Goal: Communication & Community: Participate in discussion

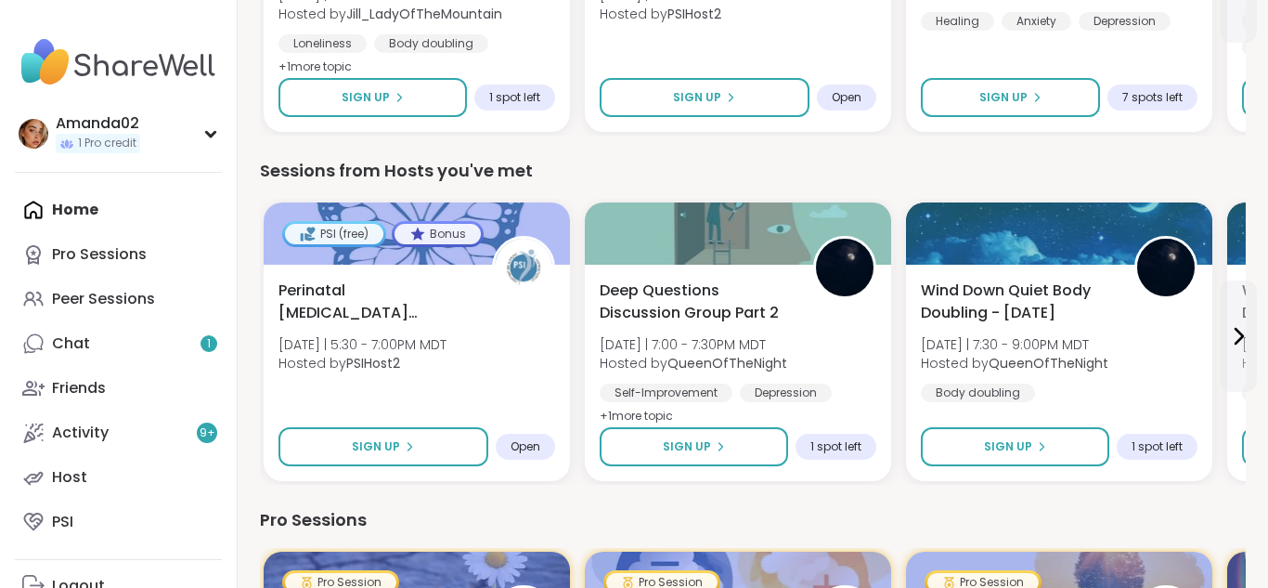
scroll to position [396, 0]
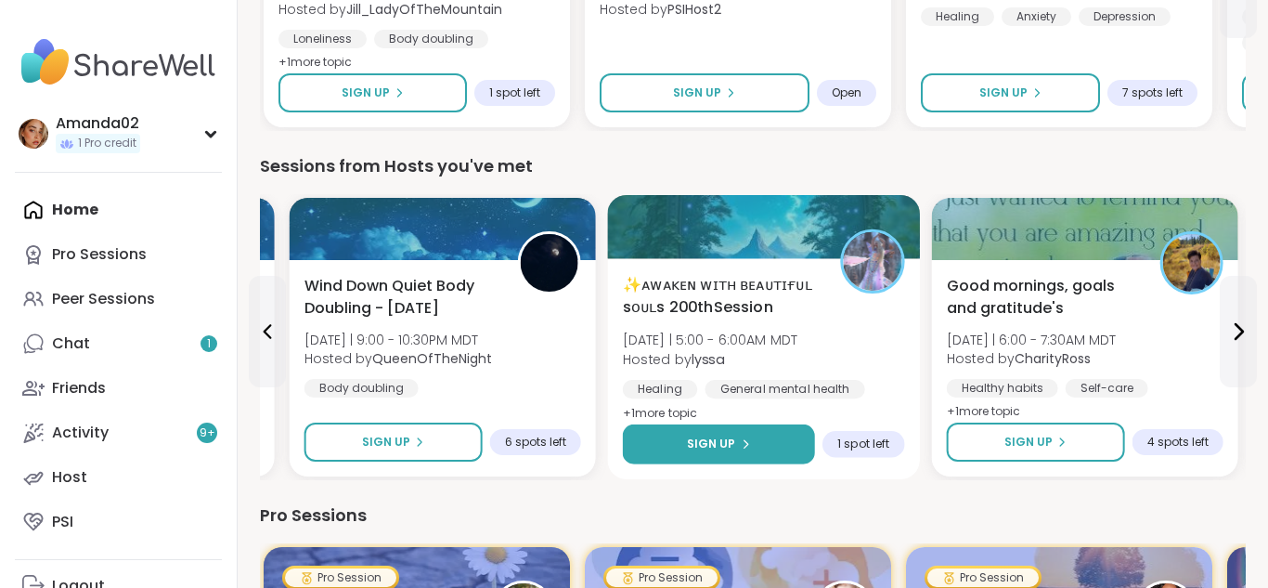
click at [760, 438] on button "Sign Up" at bounding box center [719, 444] width 192 height 40
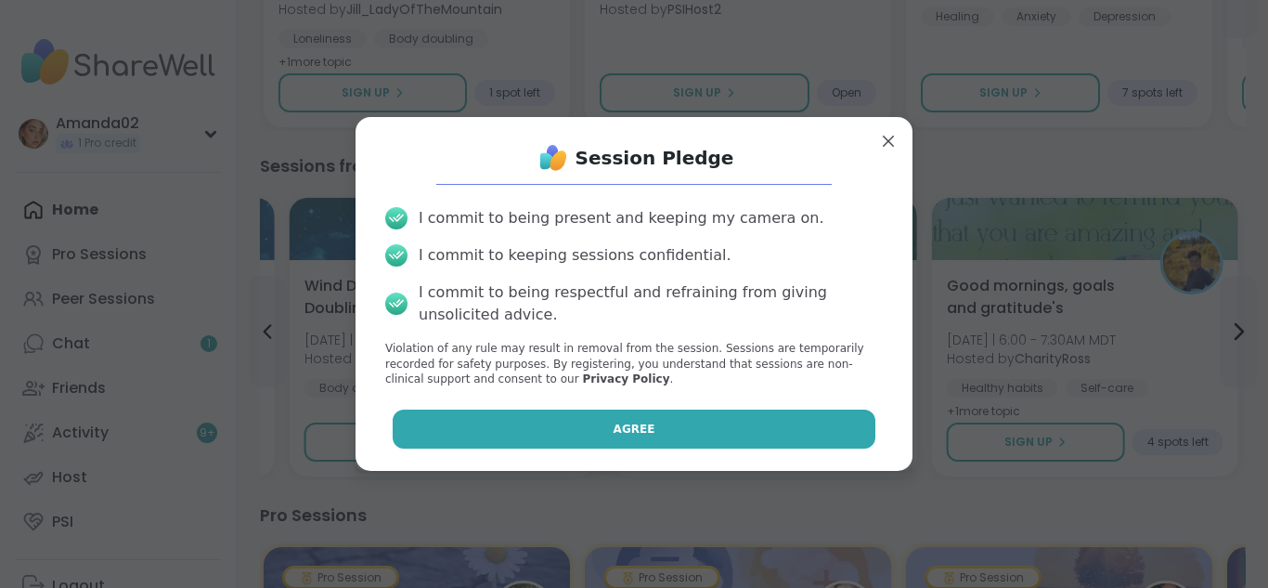
click at [822, 437] on button "Agree" at bounding box center [635, 428] width 484 height 39
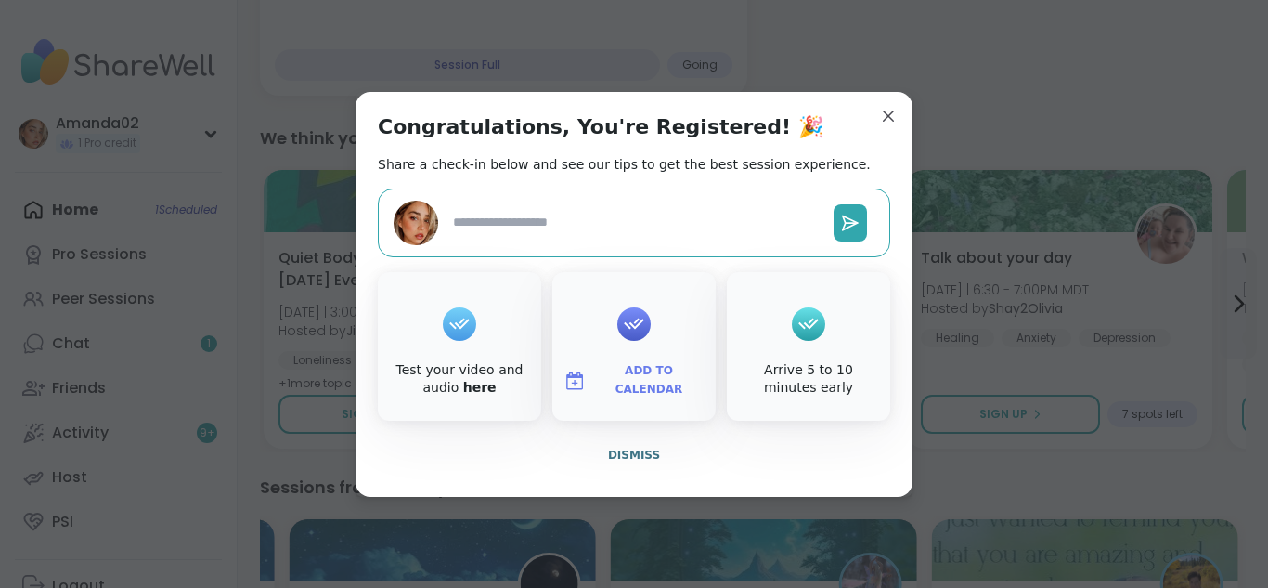
type textarea "*"
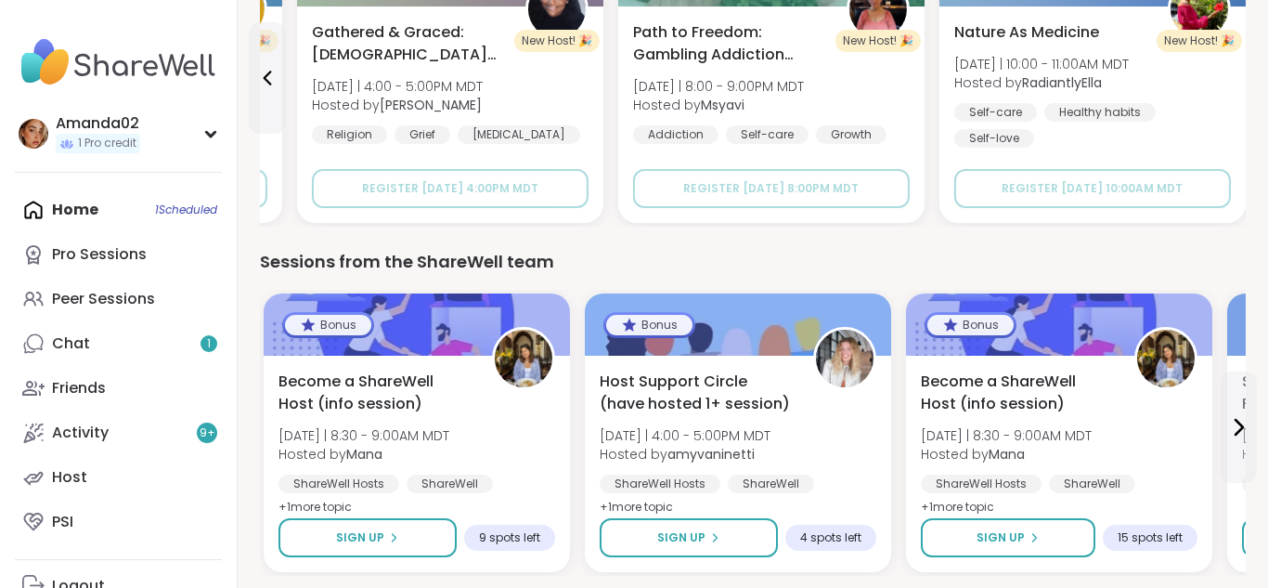
scroll to position [2435, 0]
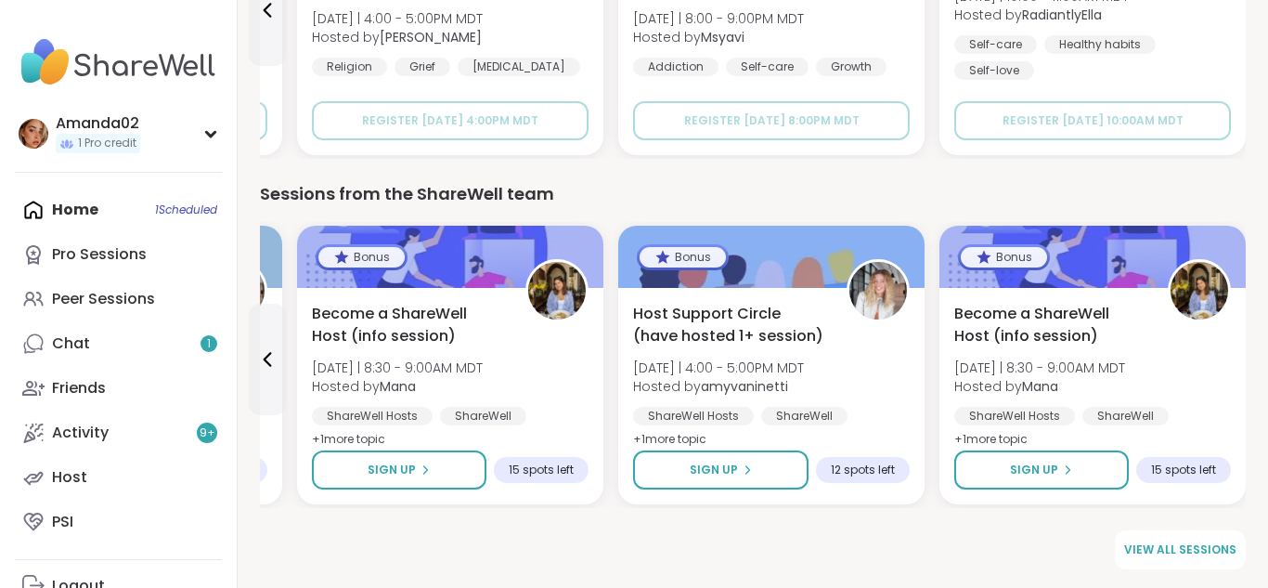
click at [109, 214] on div "Home 1 Scheduled Pro Sessions Peer Sessions Chat 1 Friends Activity 9 + Host PSI" at bounding box center [118, 366] width 207 height 357
click at [108, 214] on div "Home 1 Scheduled Pro Sessions Peer Sessions Chat 1 Friends Activity 9 + Host PSI" at bounding box center [118, 366] width 207 height 357
click at [136, 347] on link "Chat 1" at bounding box center [118, 343] width 207 height 45
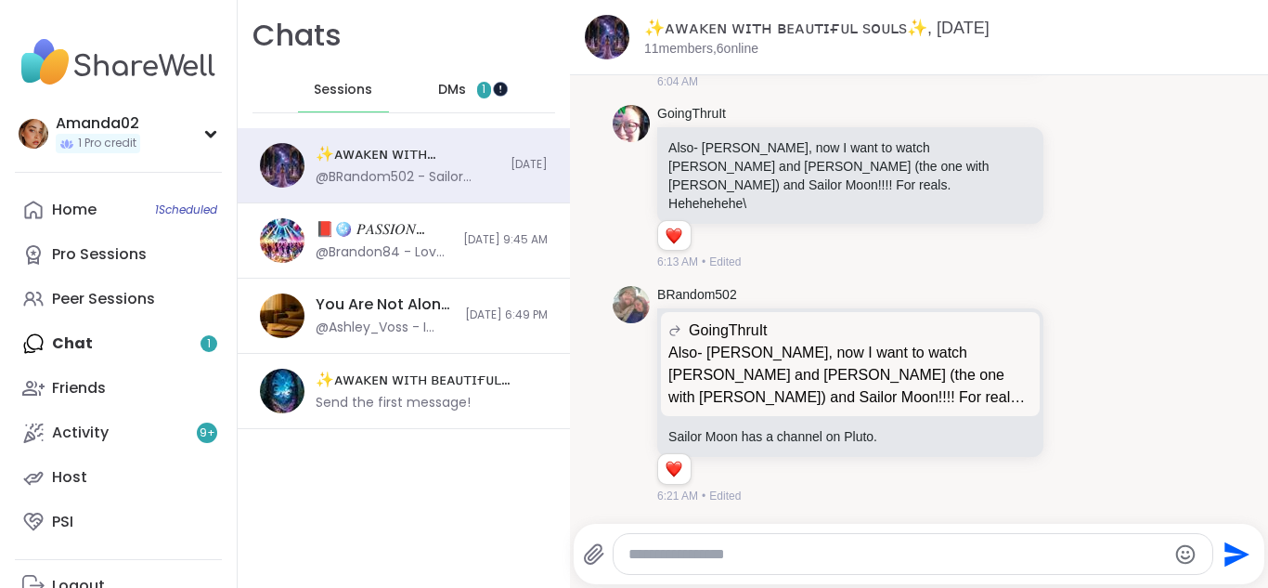
click at [492, 81] on div at bounding box center [492, 81] width 0 height 0
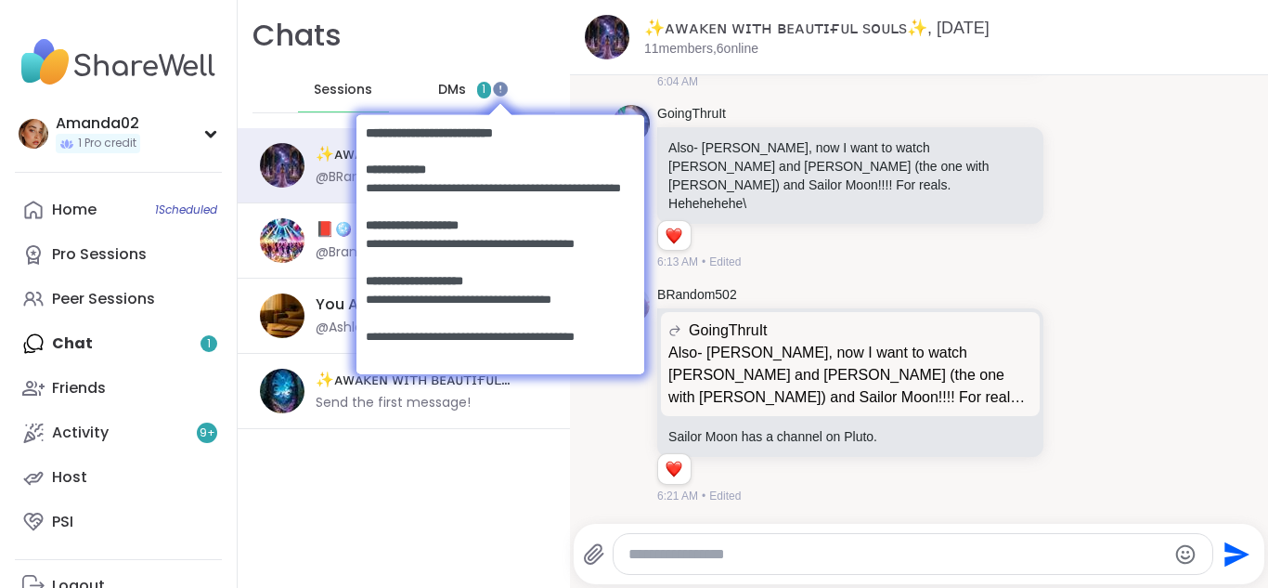
click at [461, 98] on div at bounding box center [500, 105] width 288 height 19
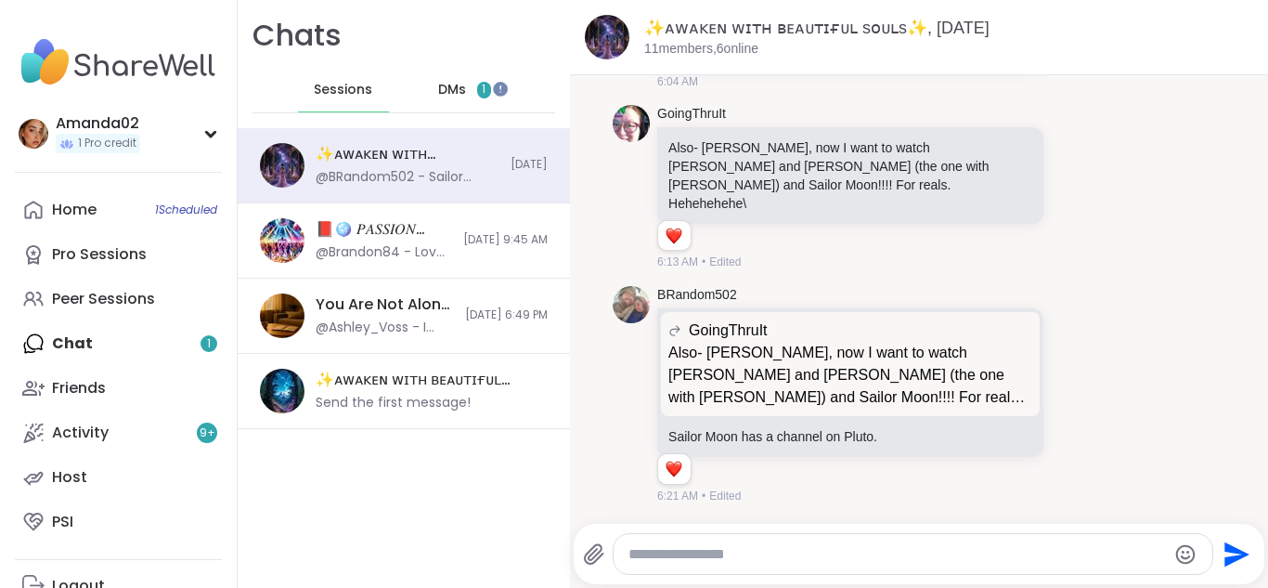
click at [482, 98] on div "DMs 1" at bounding box center [465, 90] width 91 height 45
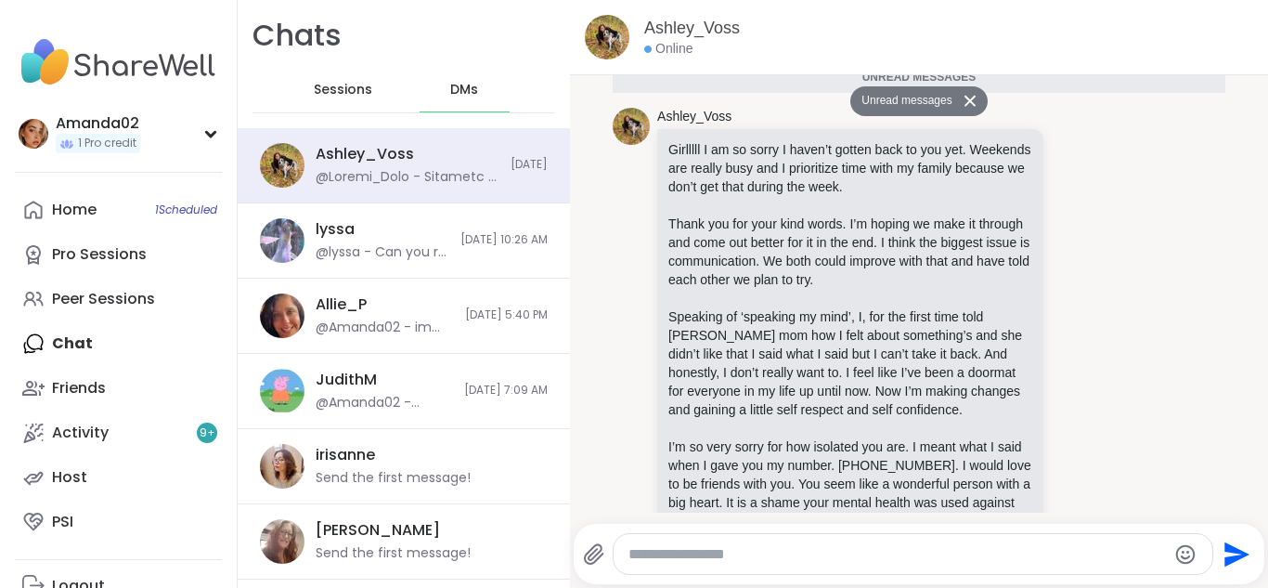
scroll to position [6475, 0]
click at [966, 112] on button at bounding box center [973, 100] width 30 height 27
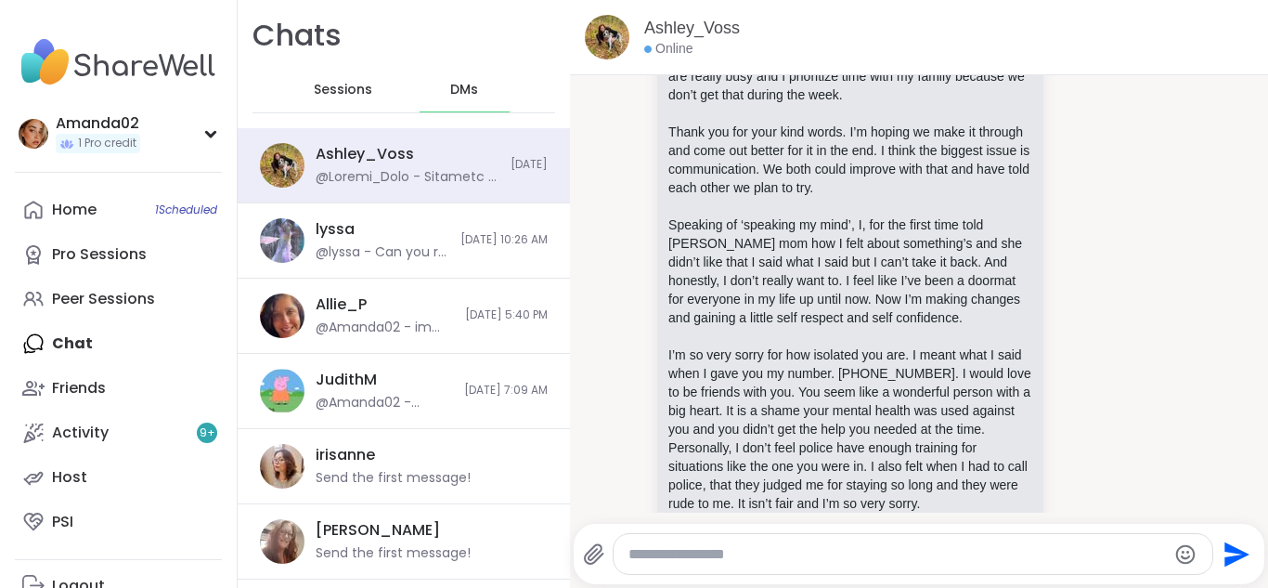
scroll to position [6579, 0]
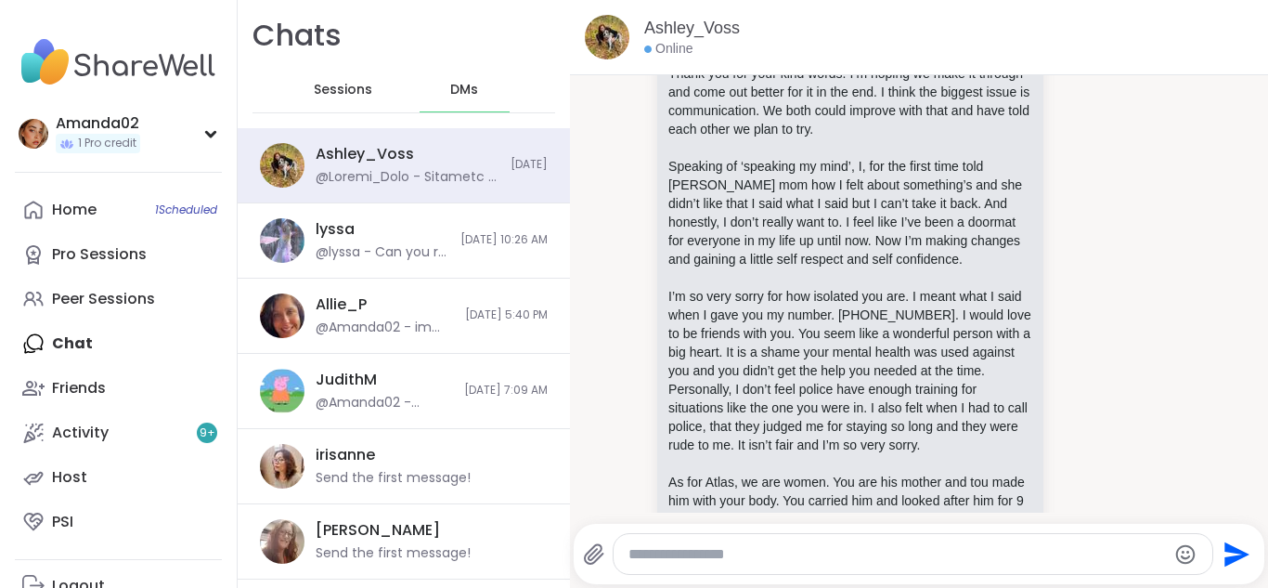
click at [866, 549] on textarea "Type your message" at bounding box center [898, 554] width 539 height 19
click at [1074, 348] on icon at bounding box center [1074, 348] width 0 height 0
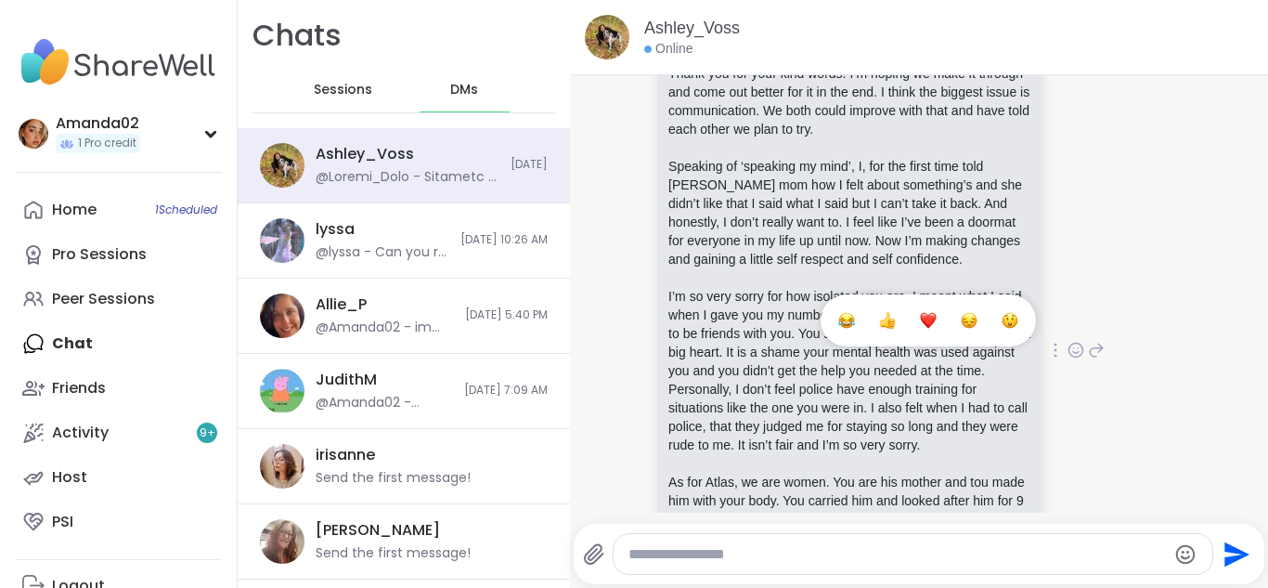
click at [929, 302] on button "Select Reaction: Heart" at bounding box center [928, 320] width 37 height 37
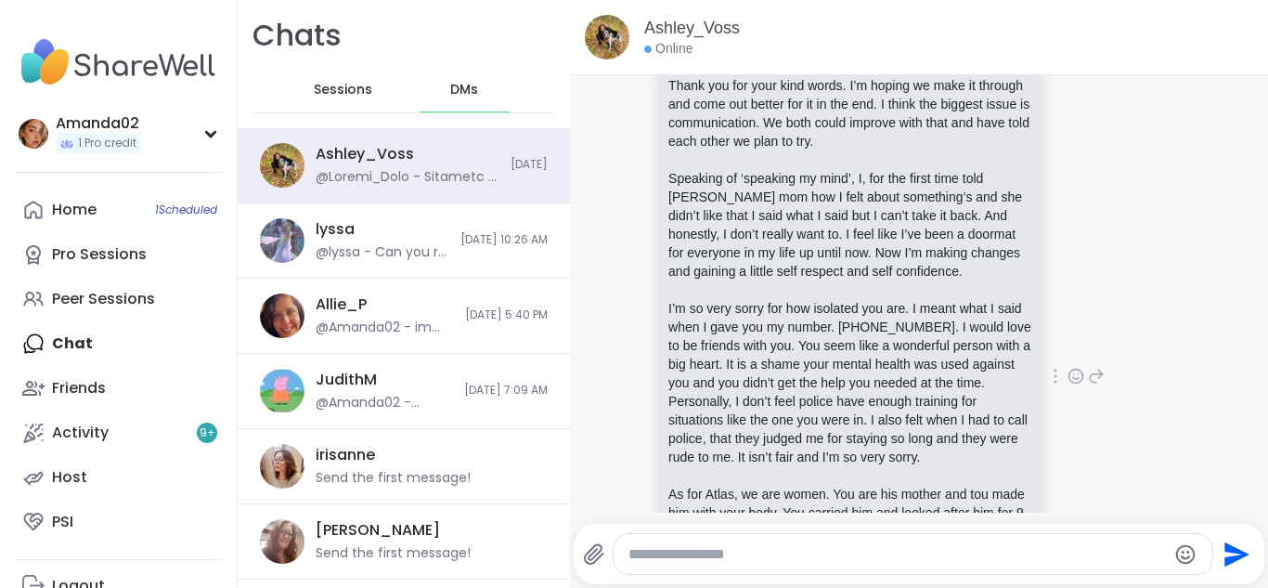
scroll to position [6574, 0]
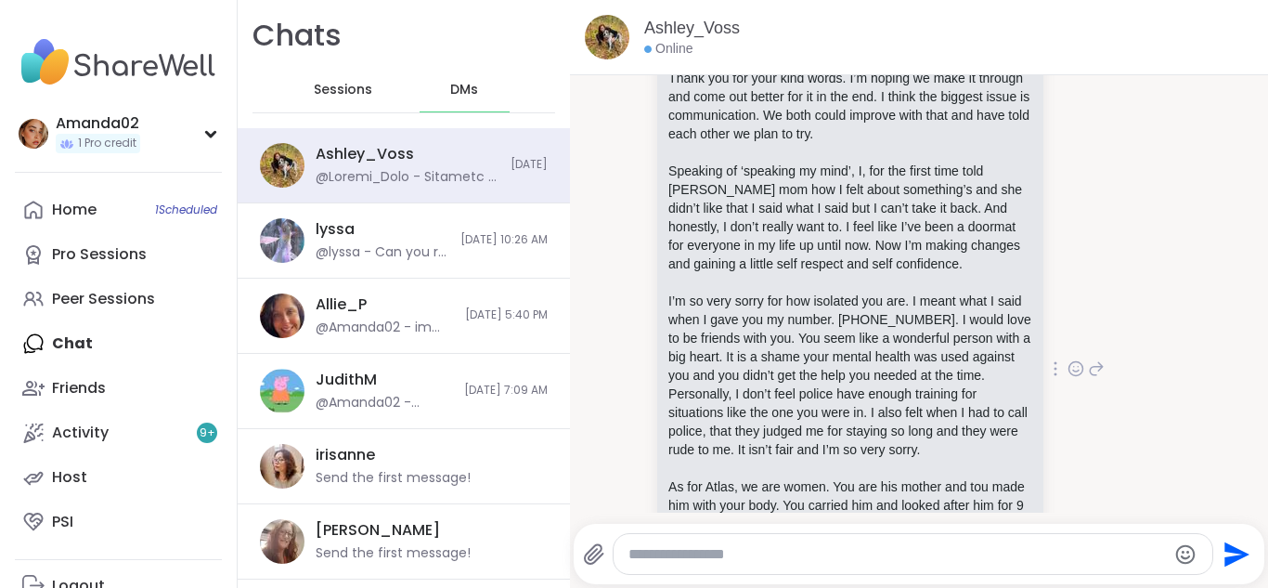
click at [816, 552] on textarea "Type your message" at bounding box center [898, 554] width 539 height 19
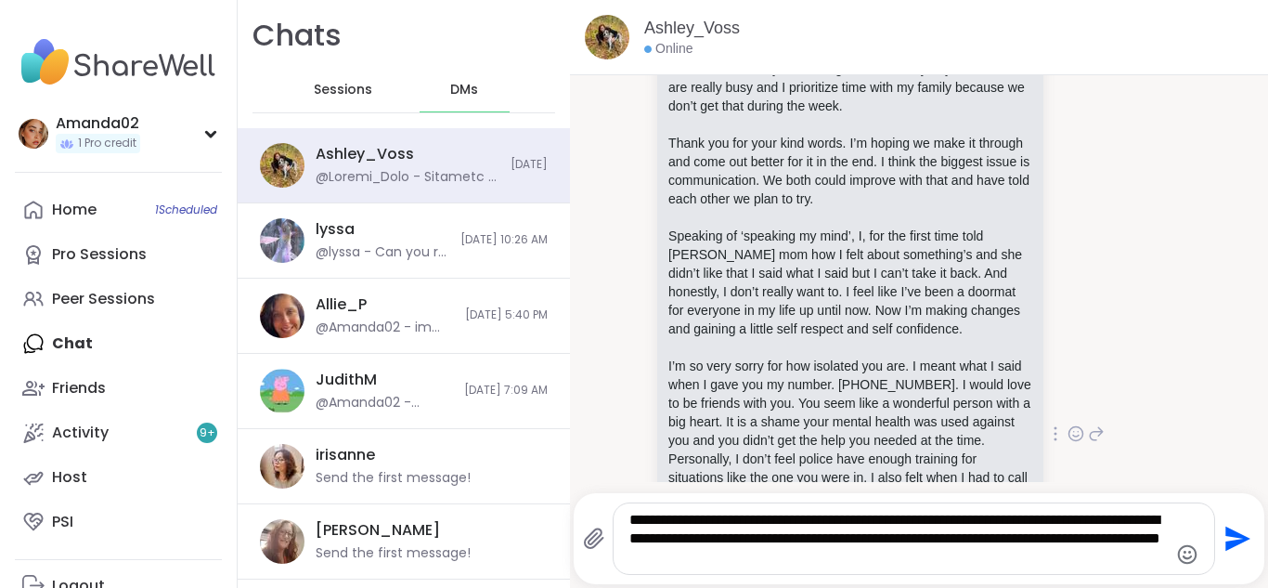
scroll to position [6510, 0]
click at [877, 555] on textarea "**********" at bounding box center [899, 539] width 539 height 56
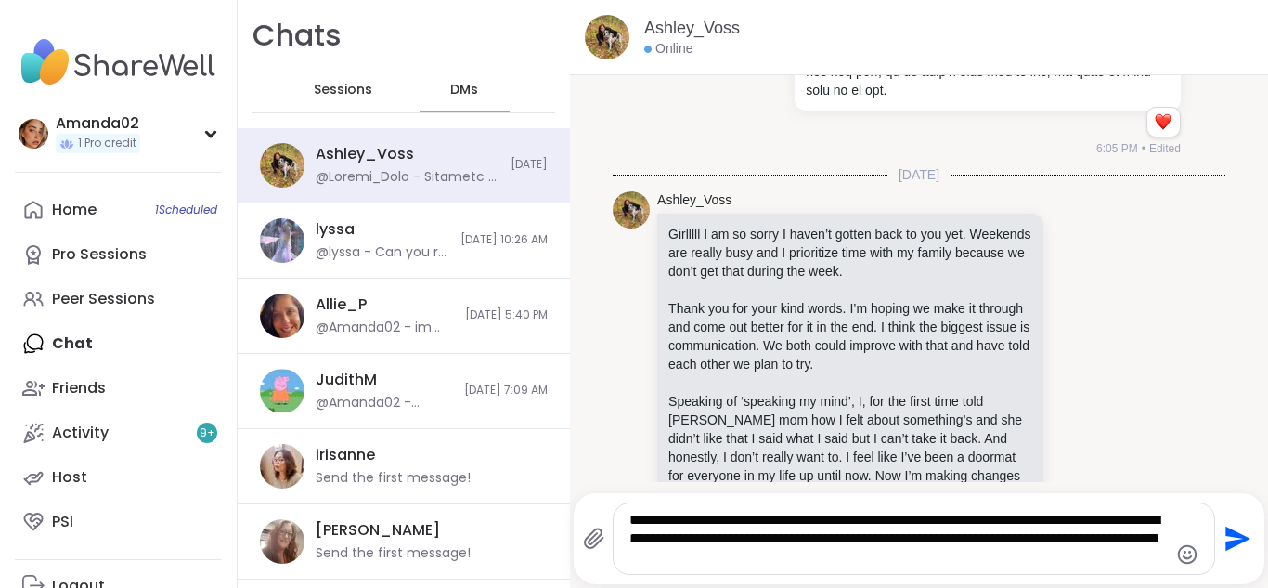
scroll to position [6331, 0]
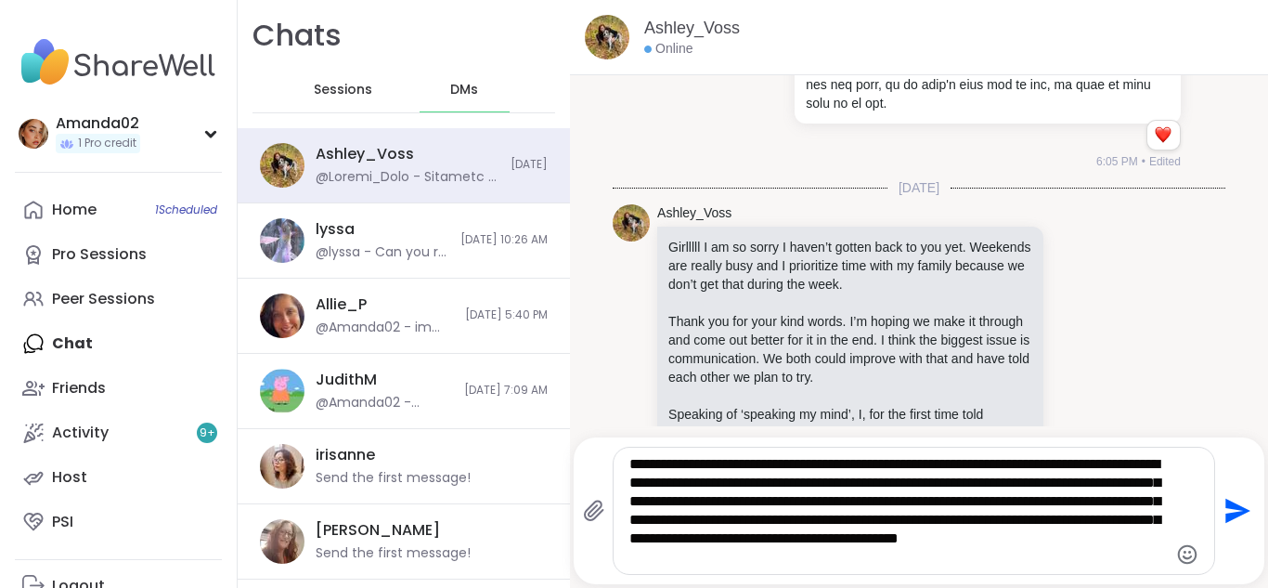
type textarea "**********"
click at [1234, 513] on icon "Send" at bounding box center [1238, 511] width 25 height 25
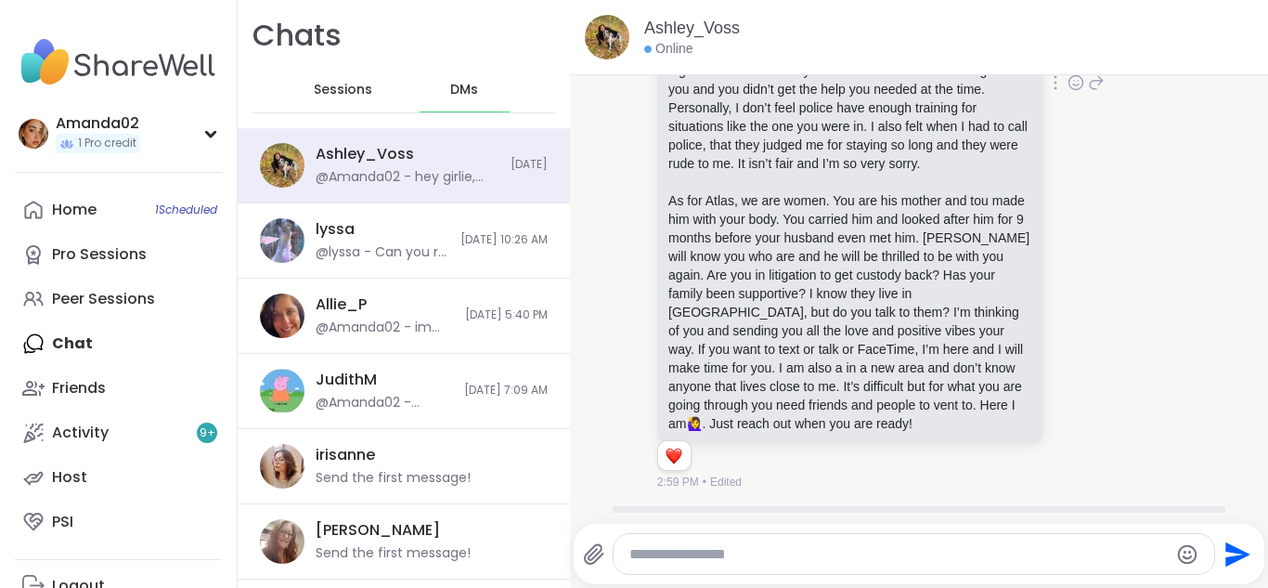
scroll to position [6815, 0]
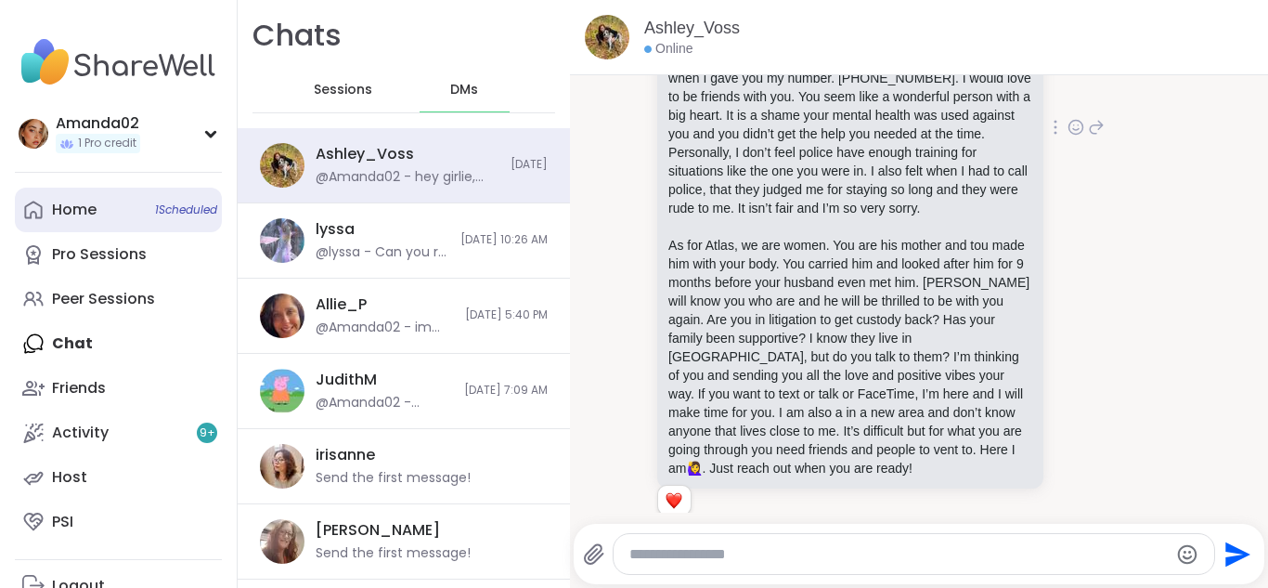
click at [136, 213] on link "Home 1 Scheduled" at bounding box center [118, 210] width 207 height 45
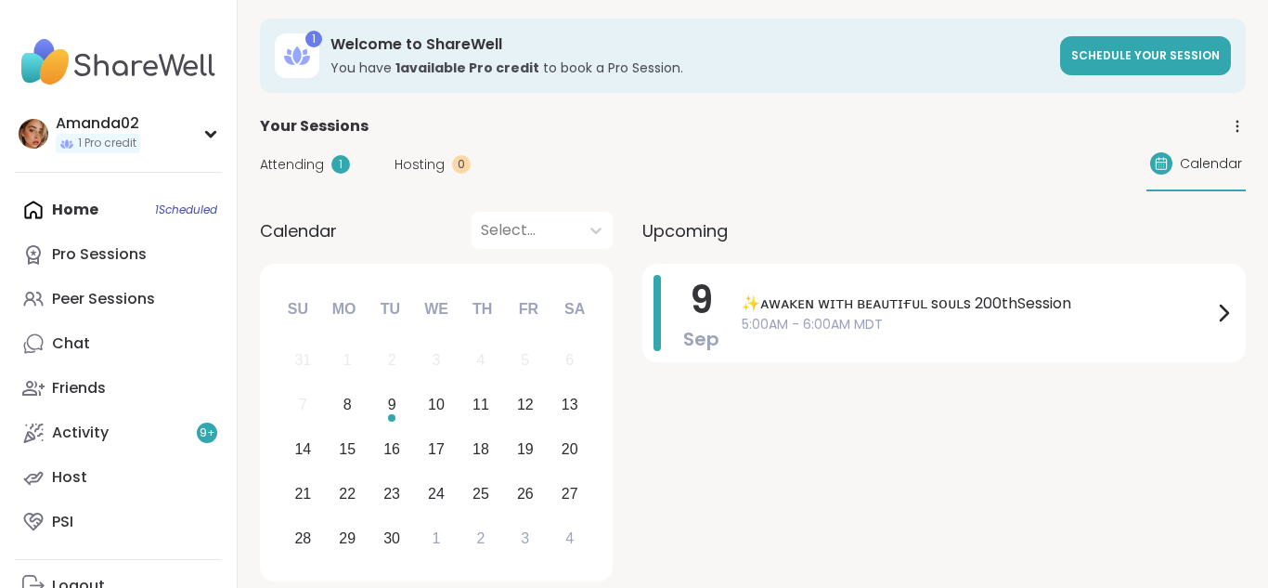
scroll to position [3, 0]
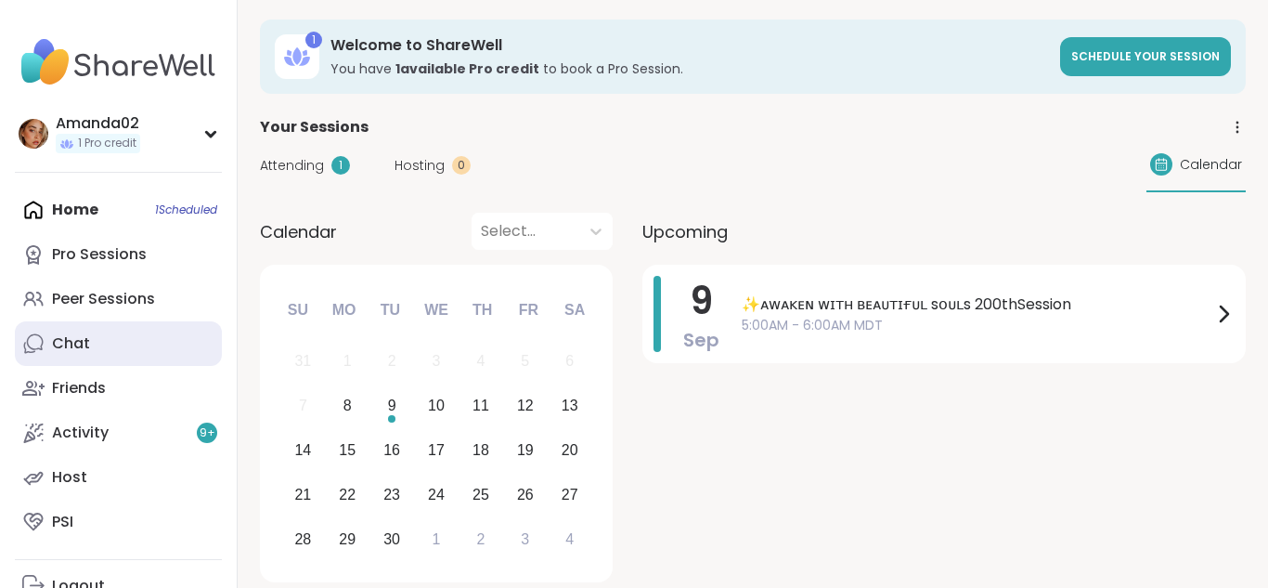
click at [143, 353] on link "Chat" at bounding box center [118, 343] width 207 height 45
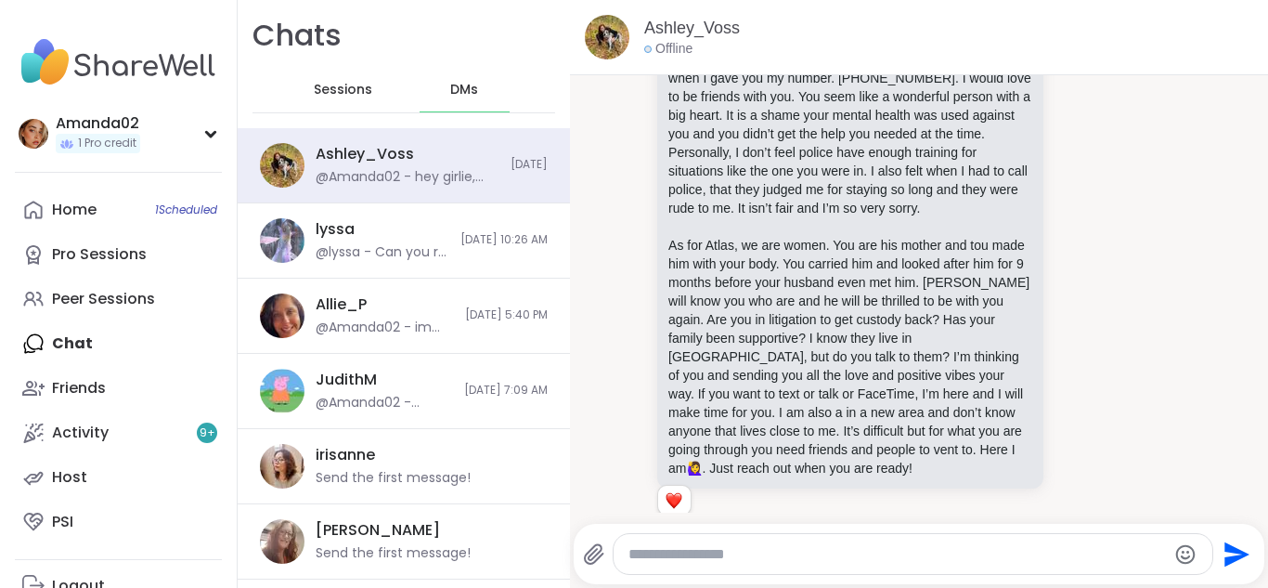
click at [352, 103] on div "Sessions" at bounding box center [343, 90] width 91 height 45
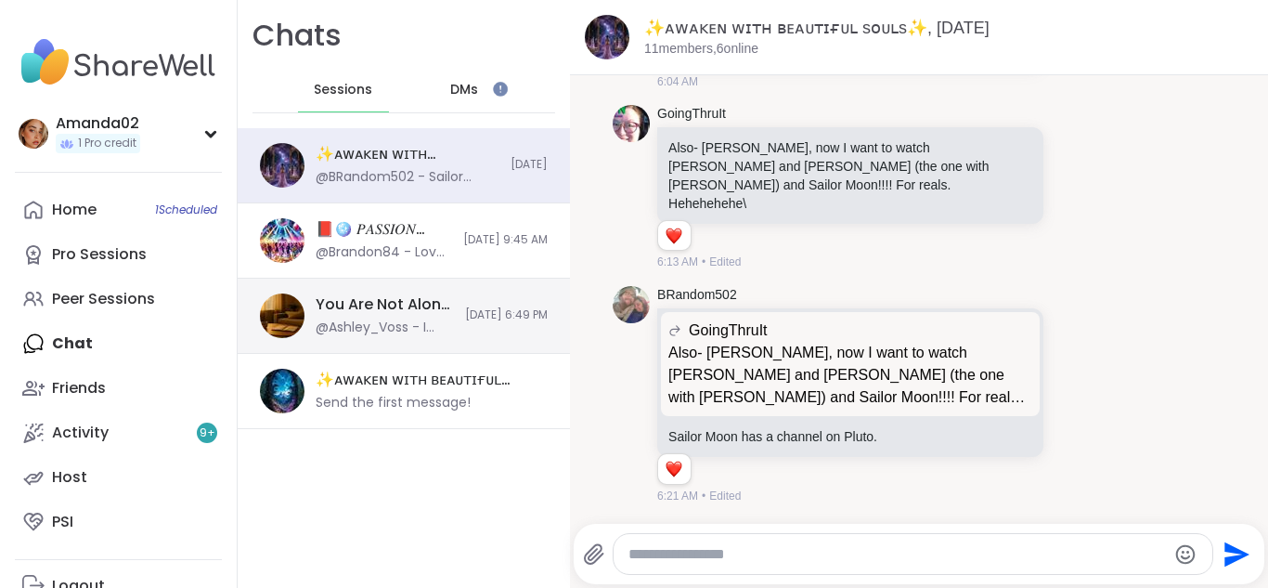
click at [467, 326] on div "You Are Not Alone With This, Sep 05 @Ashley_Voss - I feel deflated today. I fee…" at bounding box center [404, 316] width 332 height 75
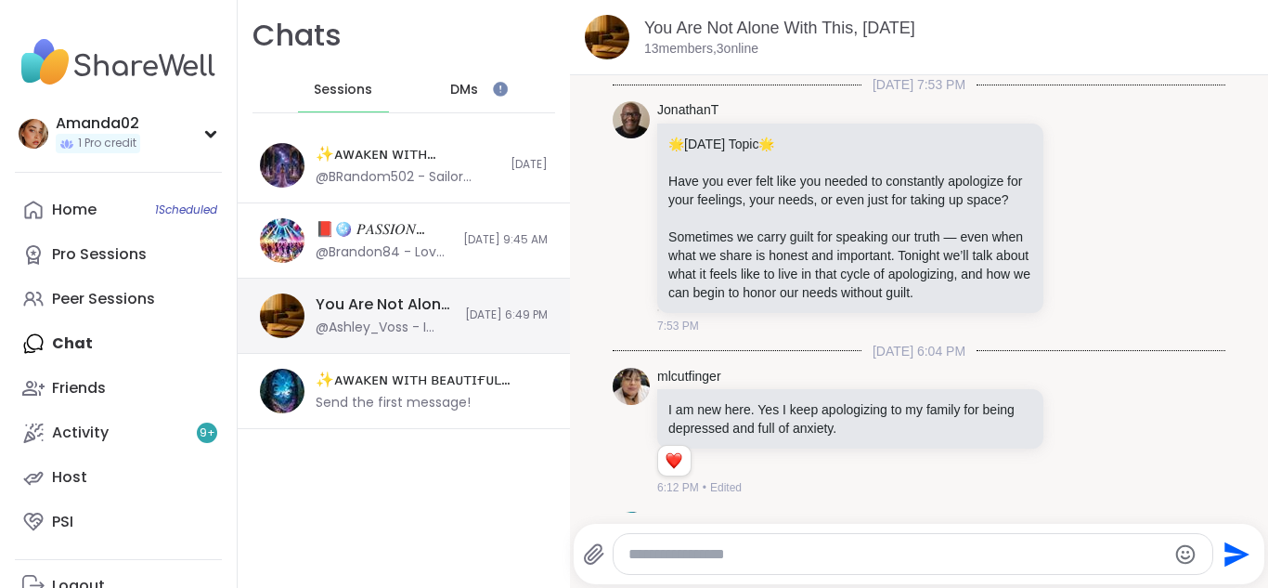
scroll to position [2410, 0]
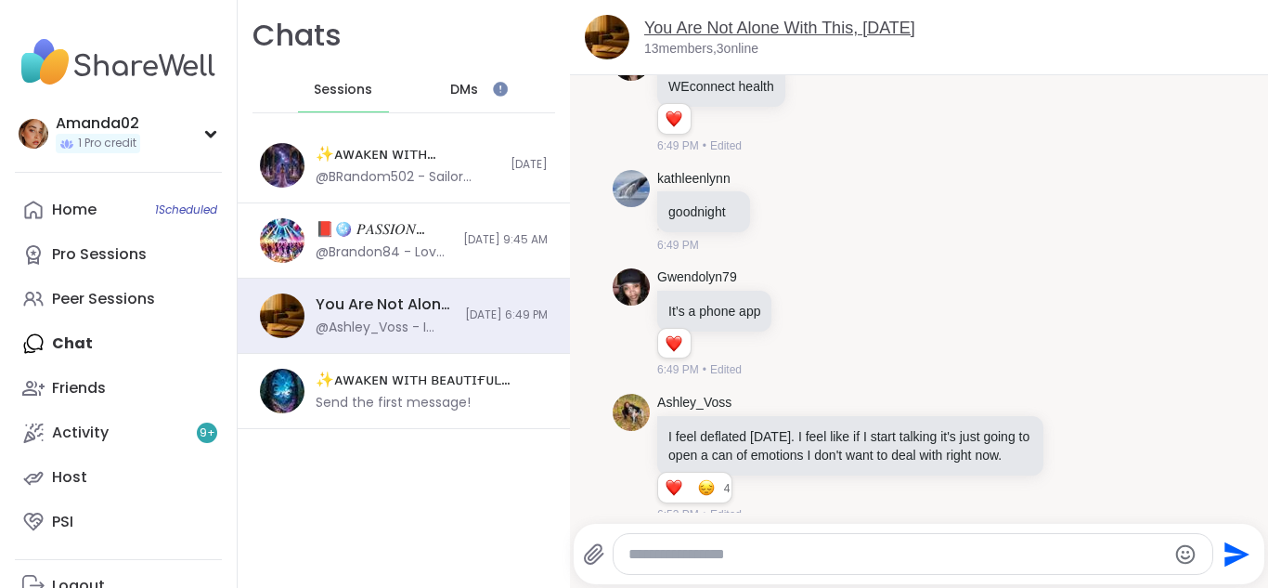
click at [697, 34] on link "You Are Not Alone With This, Sep 05" at bounding box center [779, 28] width 271 height 19
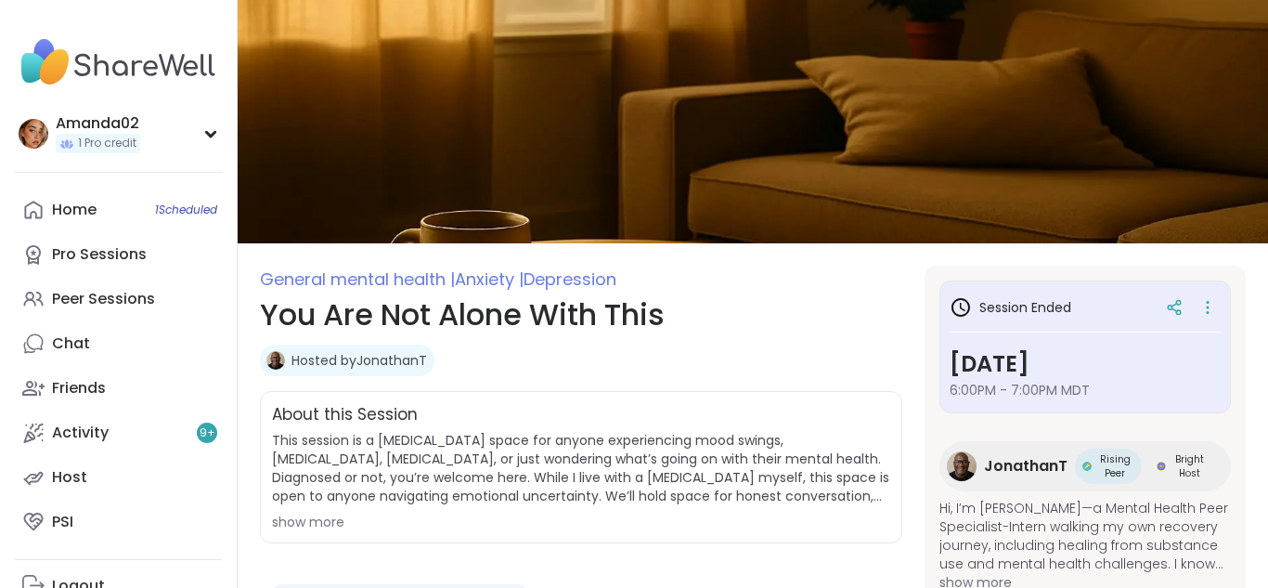
click at [1011, 470] on span "JonathanT" at bounding box center [1026, 466] width 84 height 22
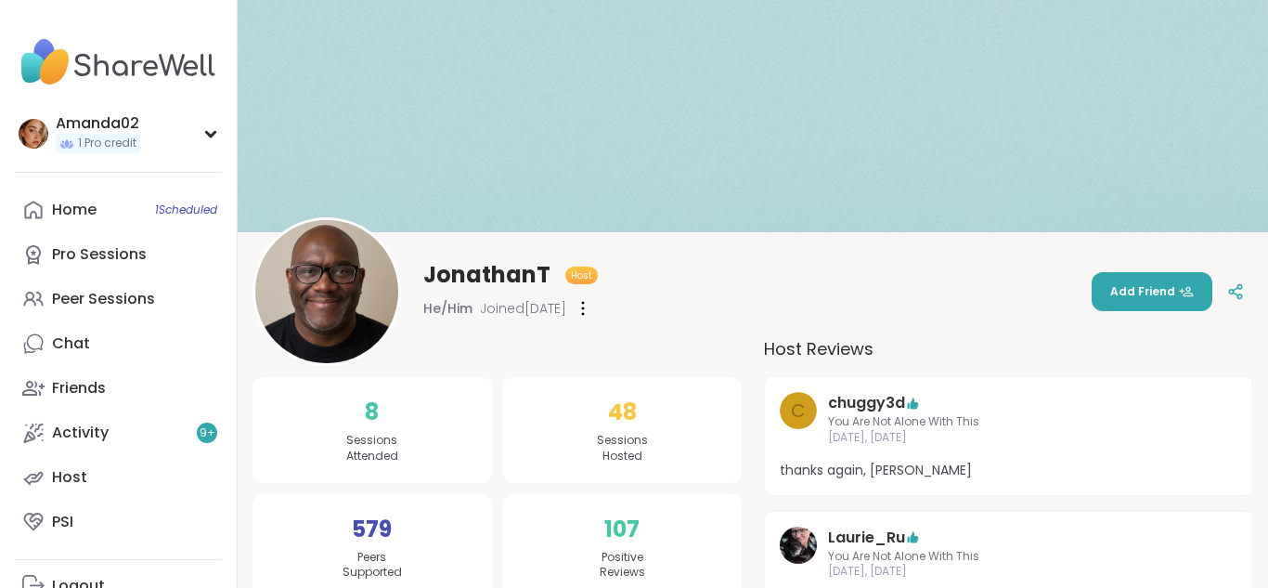
click at [502, 274] on span "JonathanT" at bounding box center [486, 275] width 127 height 30
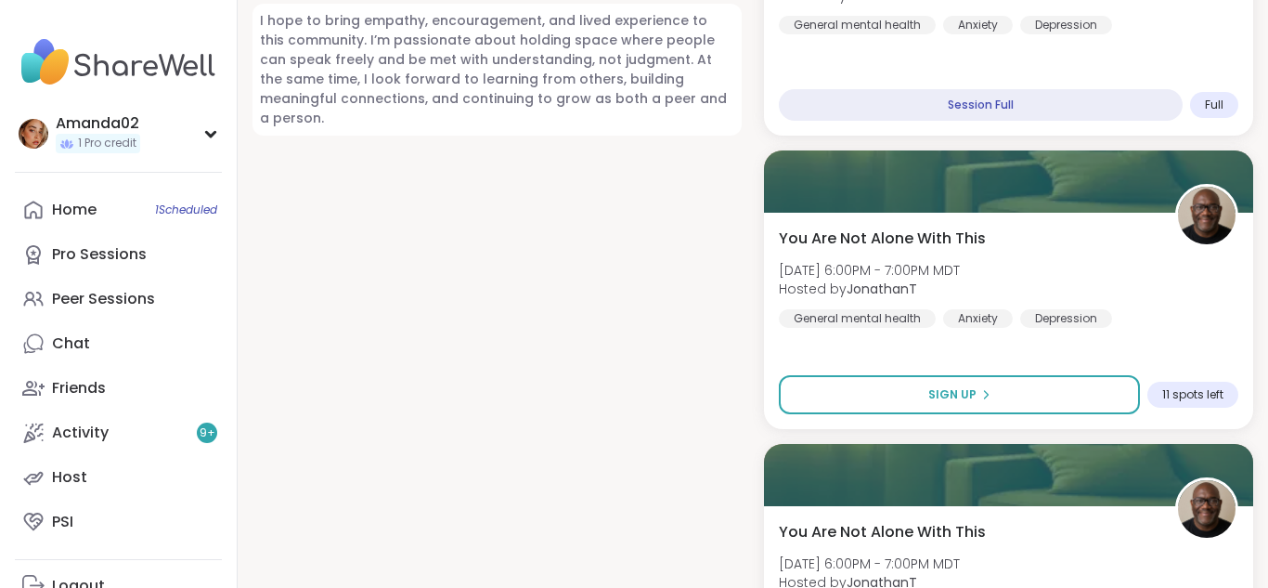
scroll to position [1495, 0]
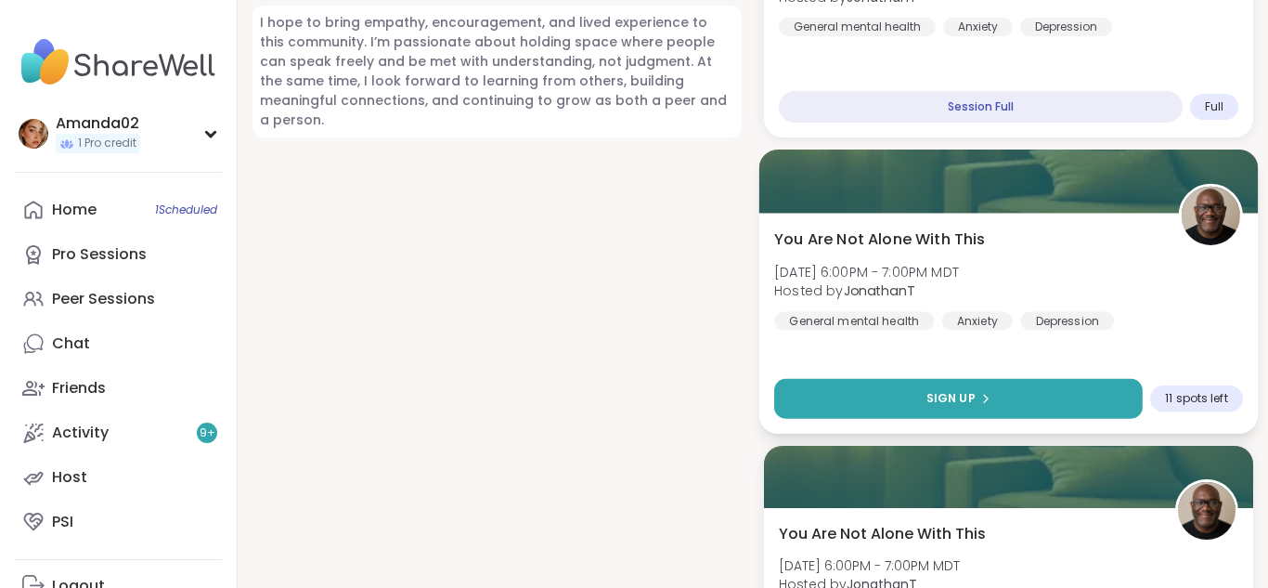
click at [1055, 391] on button "Sign Up" at bounding box center [958, 398] width 369 height 40
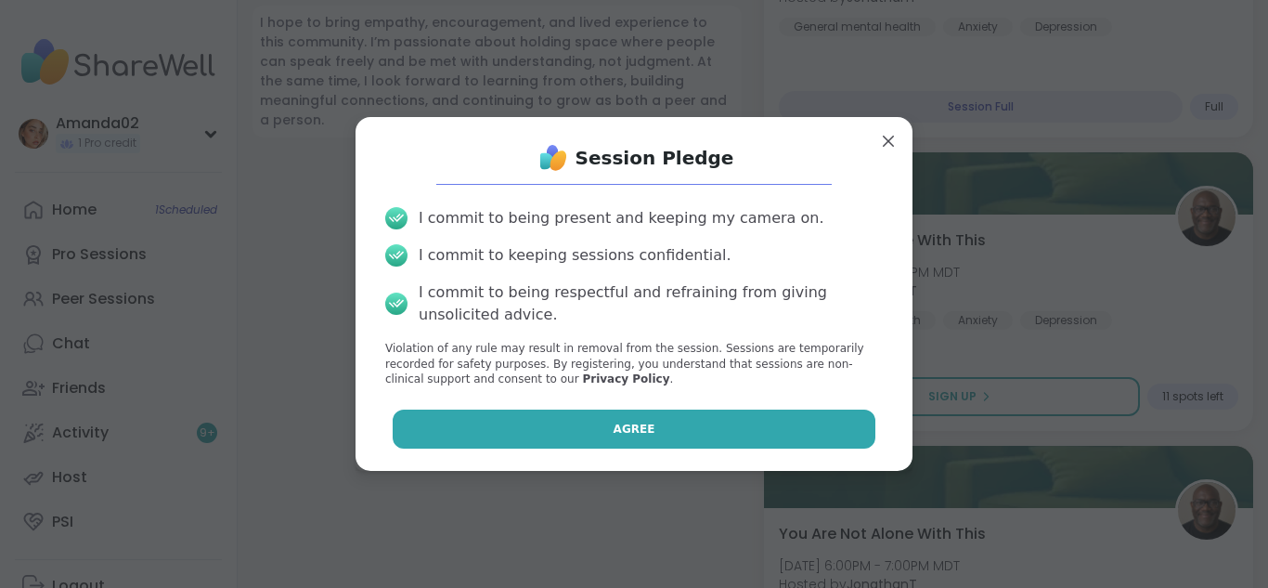
click at [781, 427] on button "Agree" at bounding box center [635, 428] width 484 height 39
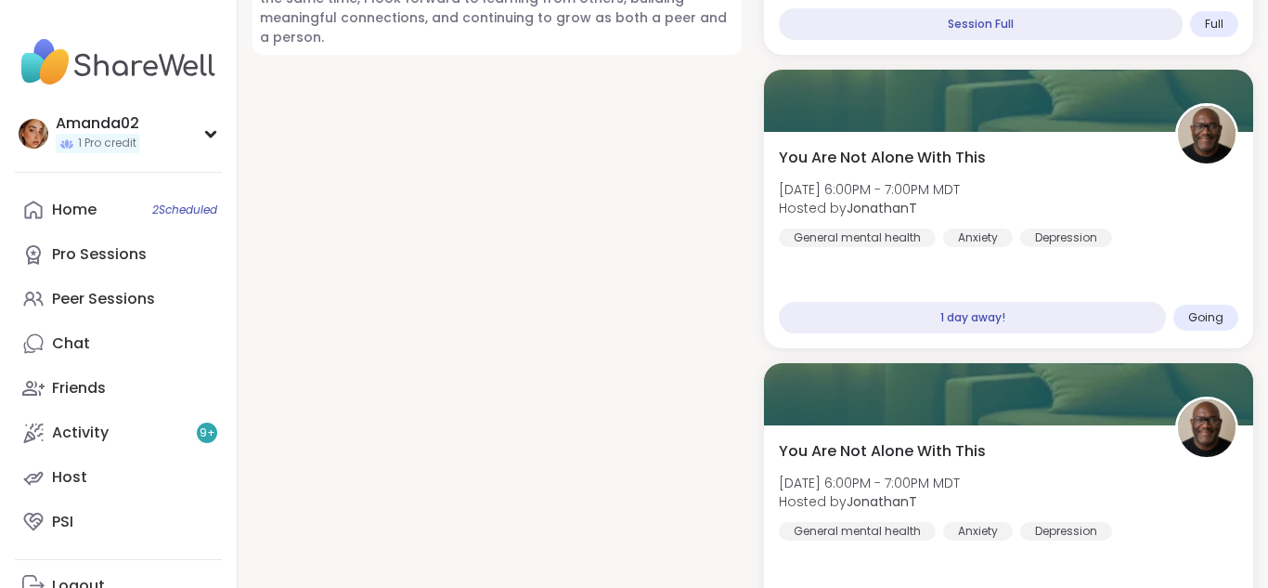
scroll to position [1688, 0]
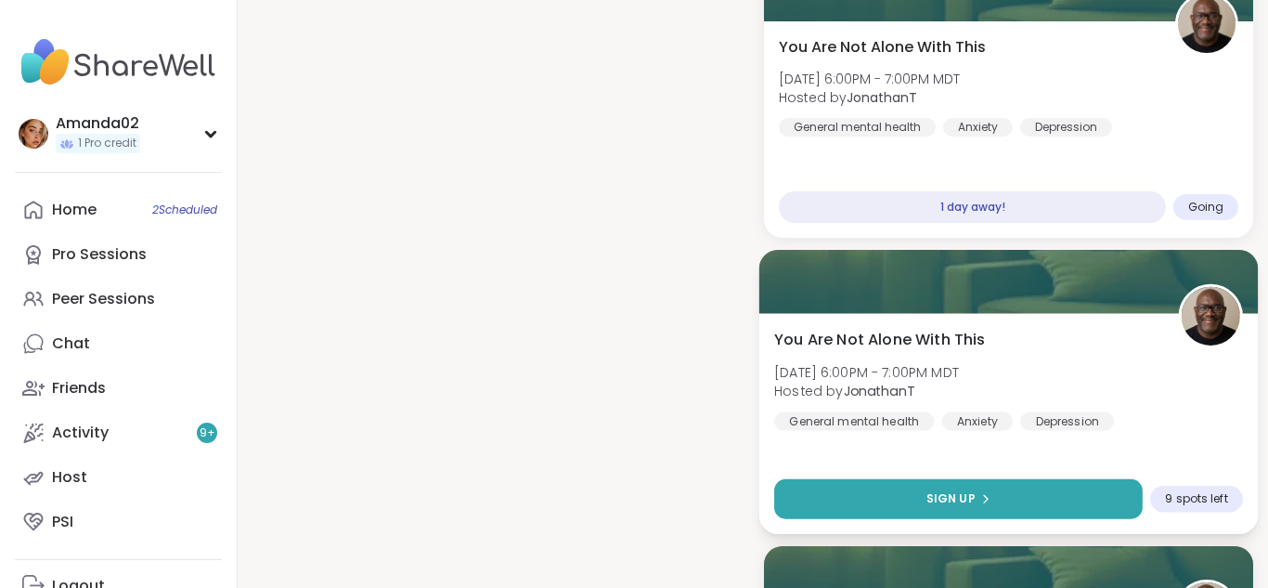
click at [1027, 483] on button "Sign Up" at bounding box center [958, 498] width 369 height 40
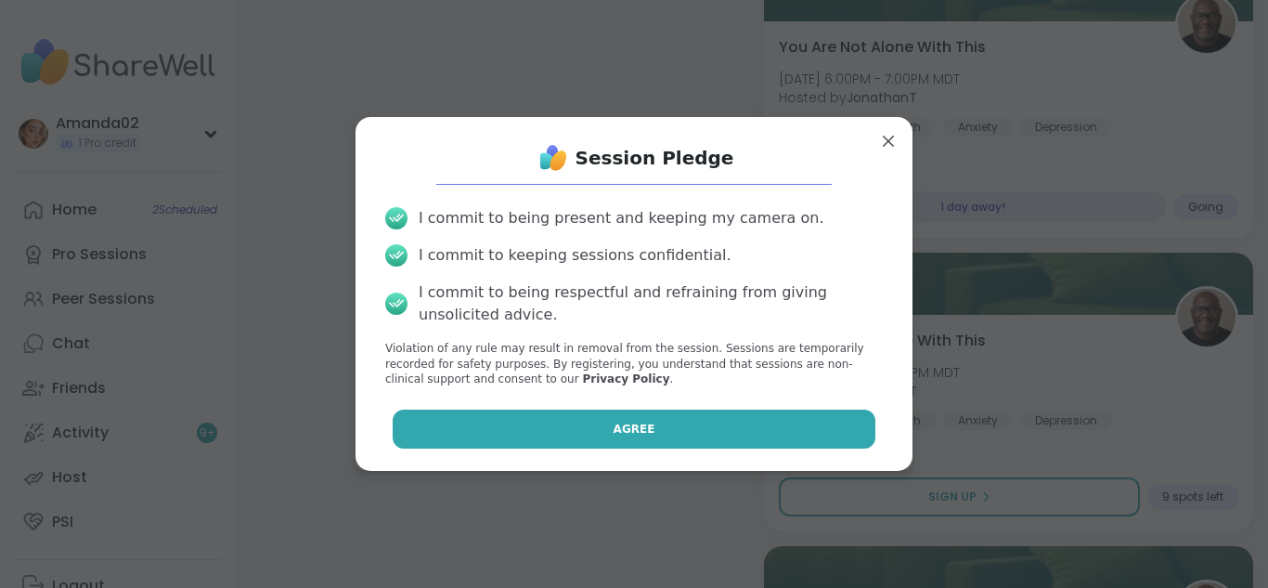
click at [820, 437] on button "Agree" at bounding box center [635, 428] width 484 height 39
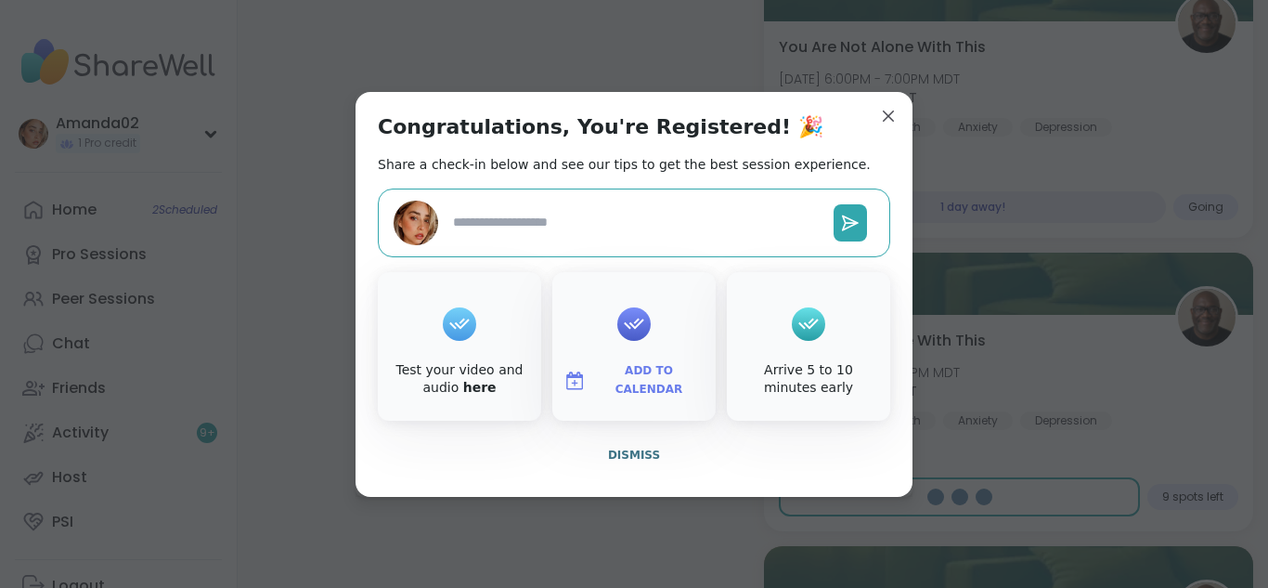
type textarea "*"
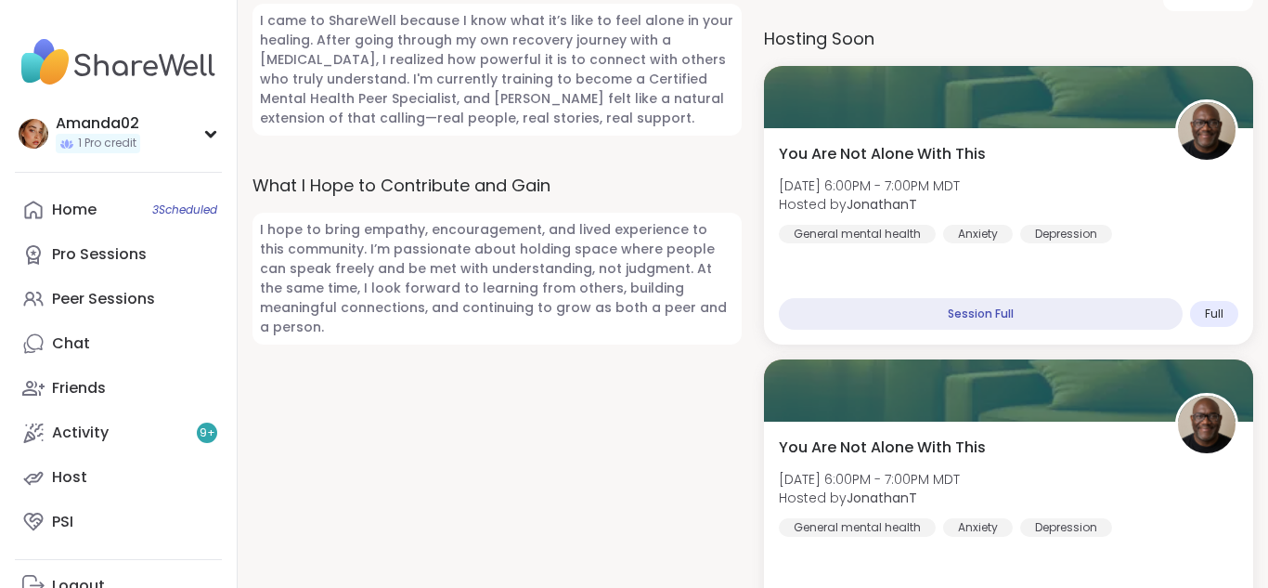
scroll to position [1276, 0]
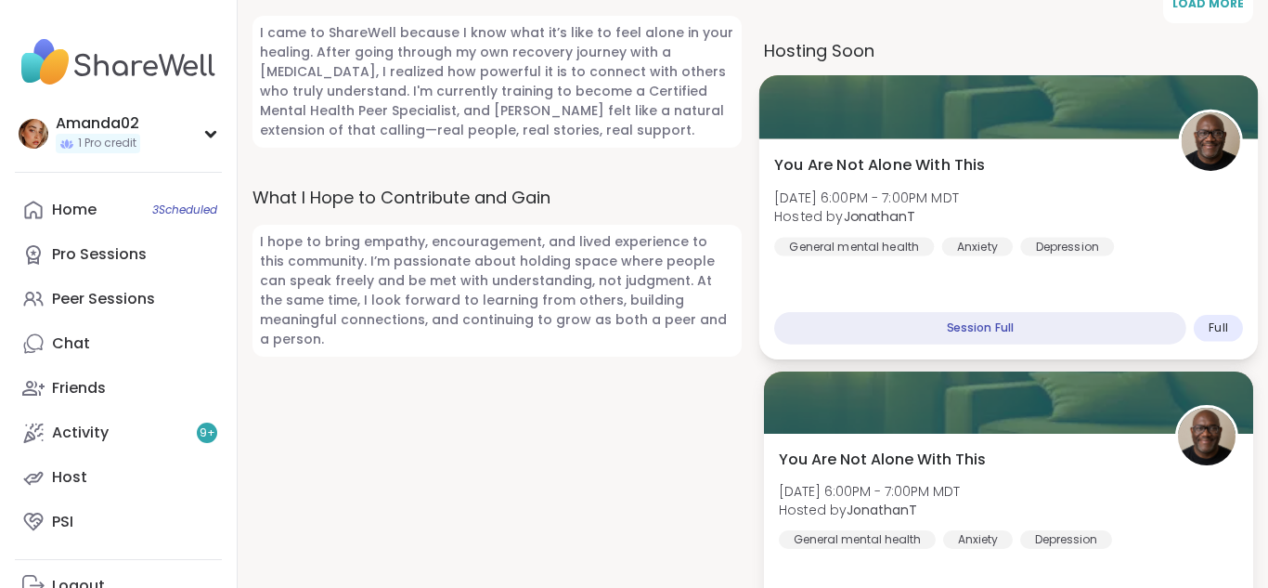
click at [959, 206] on span "Hosted by [PERSON_NAME]" at bounding box center [866, 215] width 185 height 19
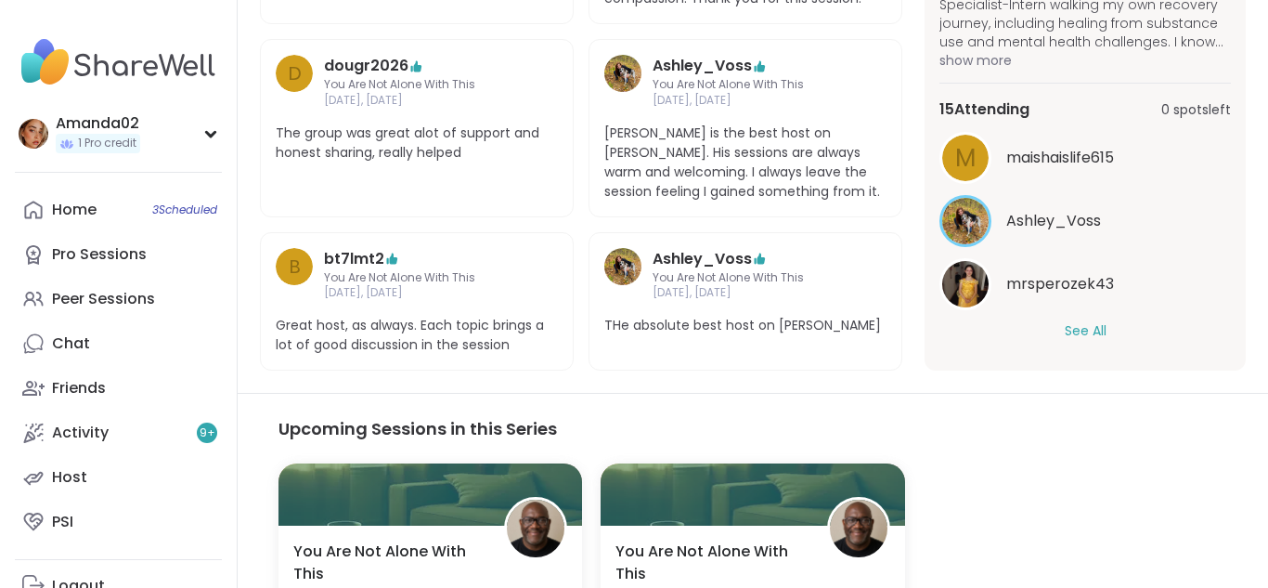
scroll to position [755, 0]
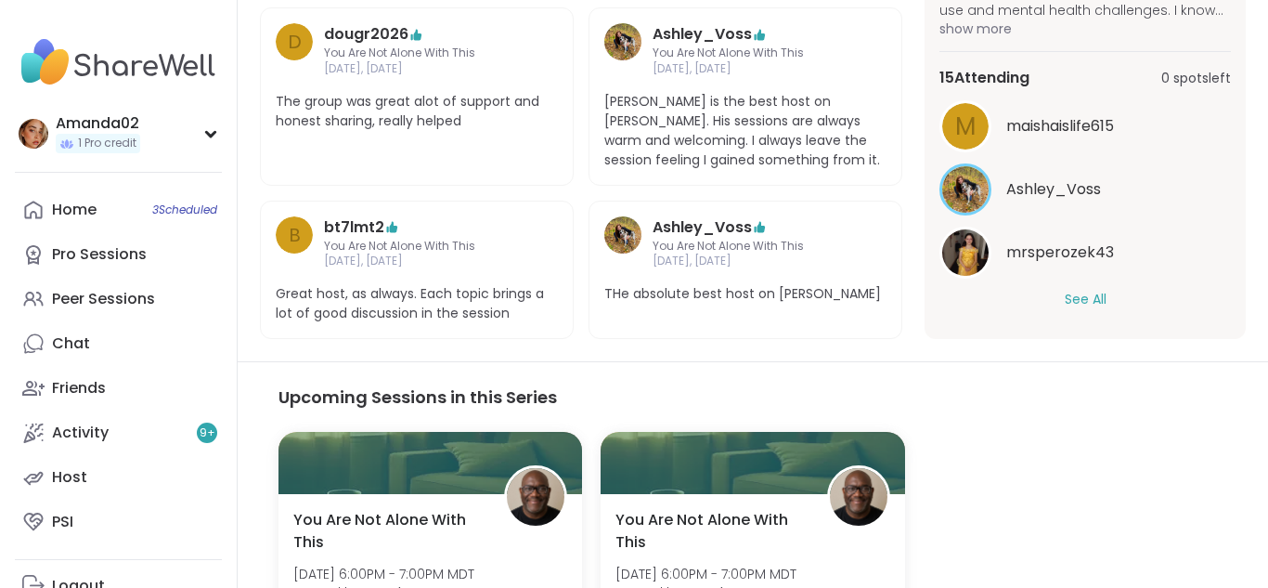
click at [1102, 302] on button "See All" at bounding box center [1086, 299] width 42 height 19
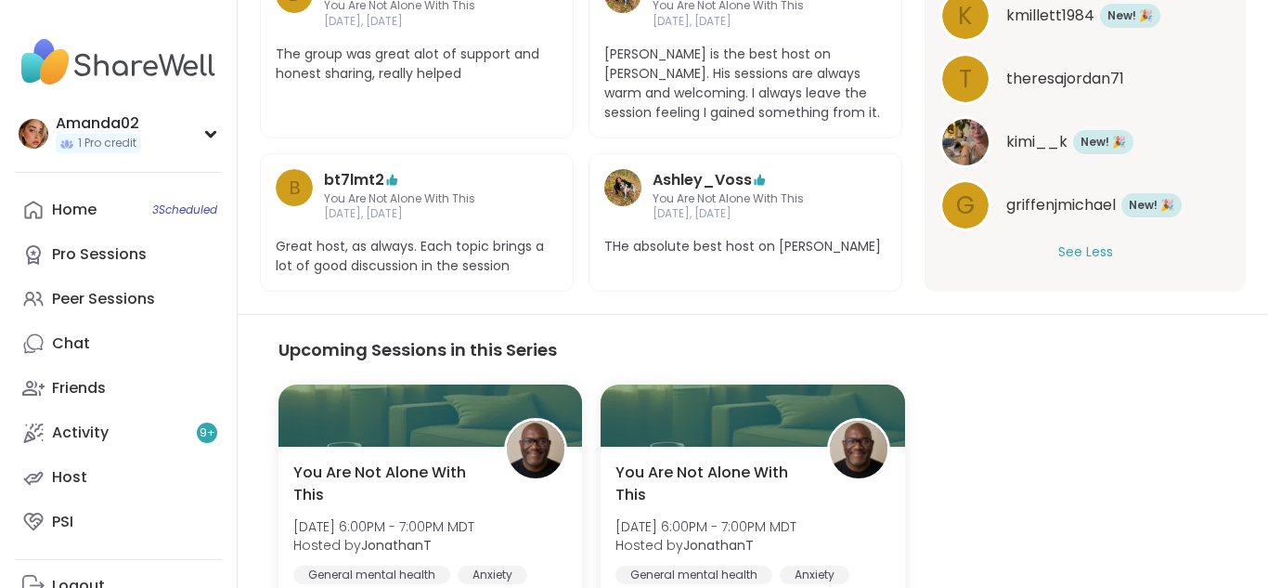
scroll to position [832, 0]
